Goal: Check status: Check status

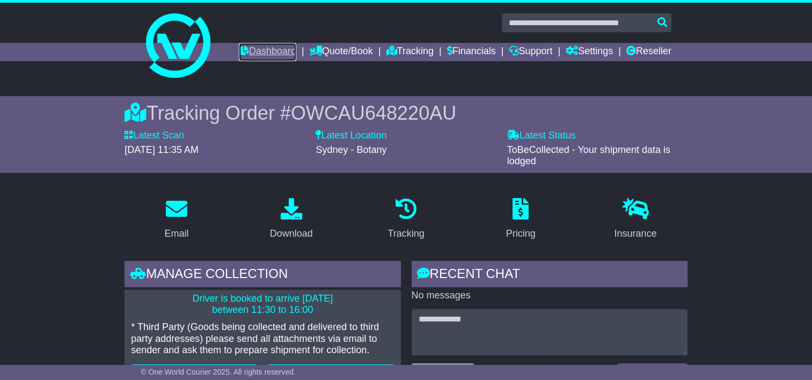
click at [269, 52] on link "Dashboard" at bounding box center [267, 52] width 57 height 18
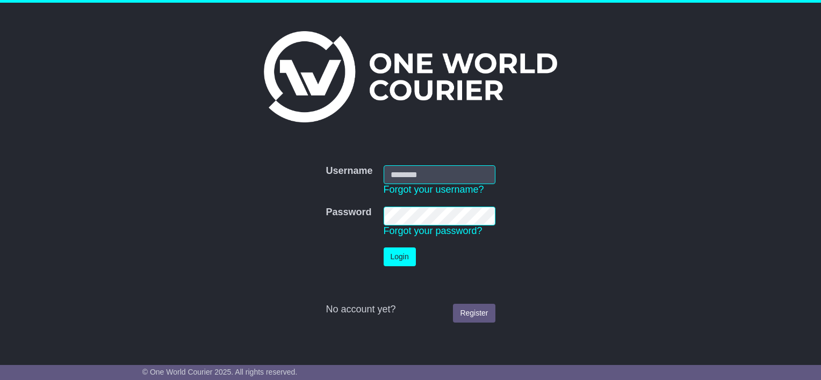
type input "**********"
click at [402, 262] on button "Login" at bounding box center [399, 257] width 32 height 19
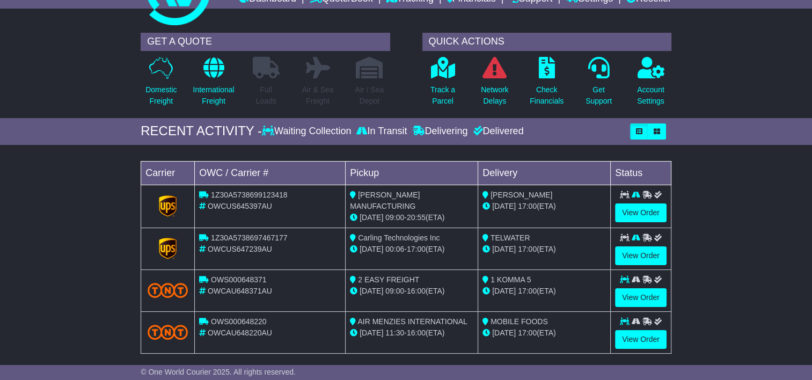
scroll to position [107, 0]
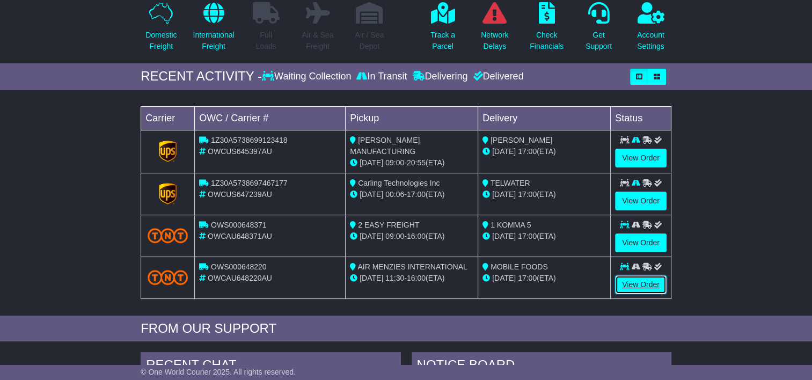
click at [651, 279] on link "View Order" at bounding box center [641, 284] width 52 height 19
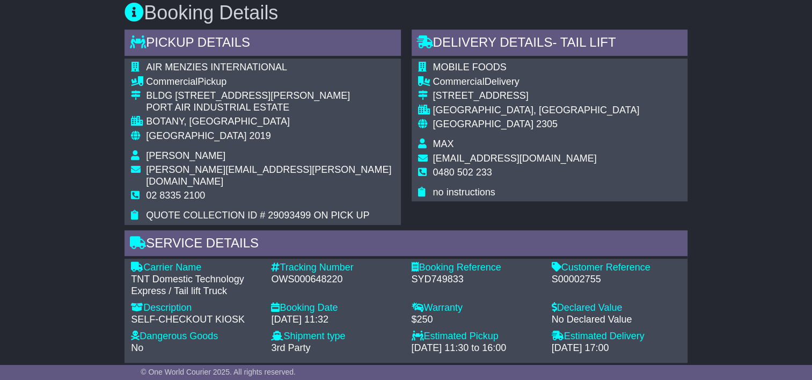
scroll to position [752, 0]
